Goal: Task Accomplishment & Management: Manage account settings

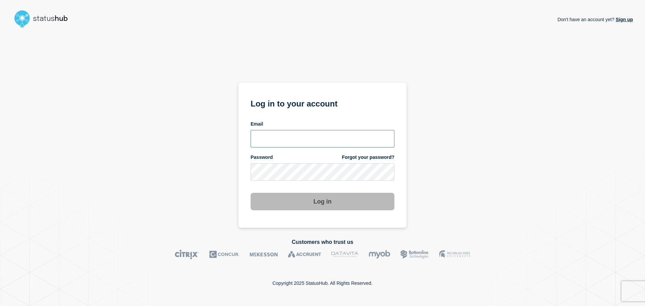
click at [280, 144] on input "email input" at bounding box center [322, 138] width 144 height 17
click at [283, 155] on div "Password Forgot your password?" at bounding box center [322, 157] width 144 height 6
click at [286, 143] on input "email input" at bounding box center [322, 138] width 144 height 17
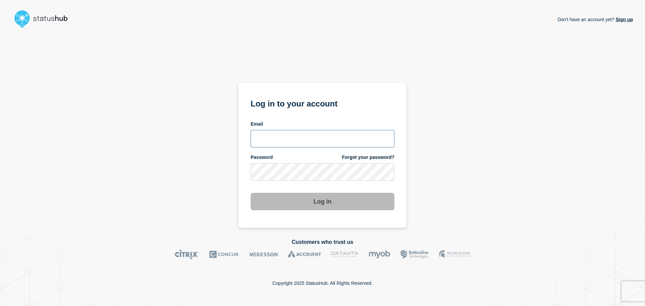
click at [286, 143] on input "email input" at bounding box center [322, 138] width 144 height 17
drag, startPoint x: 6, startPoint y: 95, endPoint x: 10, endPoint y: 96, distance: 3.4
click at [10, 96] on main "Don't have an account yet? Sign up Don't have an account yet? Sign up Log in to…" at bounding box center [322, 153] width 645 height 306
click at [261, 147] on input "email input" at bounding box center [322, 138] width 144 height 17
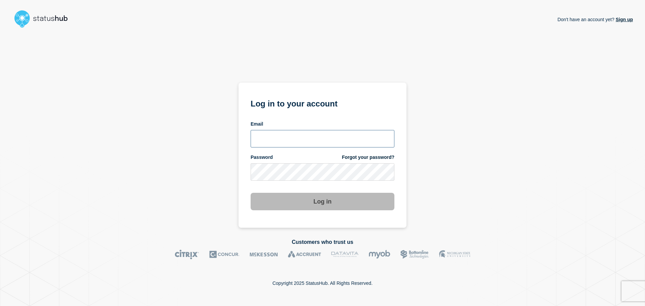
click at [261, 147] on input "email input" at bounding box center [322, 138] width 144 height 17
type input "3003"
